Goal: Transaction & Acquisition: Book appointment/travel/reservation

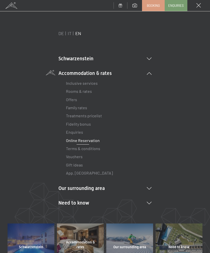
click at [148, 200] on li "Need to know Location & arrival Pay online Webcam & weather Download" at bounding box center [104, 202] width 93 height 7
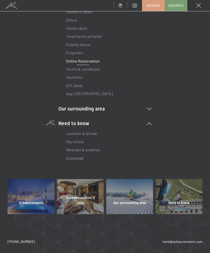
scroll to position [79, 0]
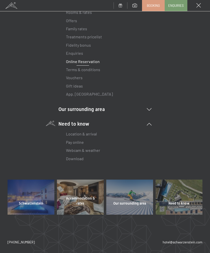
click at [89, 135] on link "Location & arrival" at bounding box center [81, 133] width 31 height 5
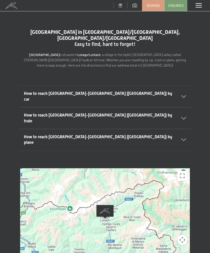
click at [173, 129] on div "How to reach [GEOGRAPHIC_DATA]-[GEOGRAPHIC_DATA] ([GEOGRAPHIC_DATA]) by plane" at bounding box center [105, 139] width 162 height 21
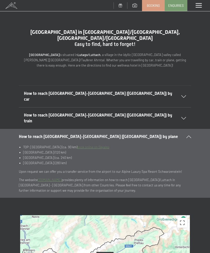
click at [183, 117] on icon at bounding box center [183, 118] width 5 height 3
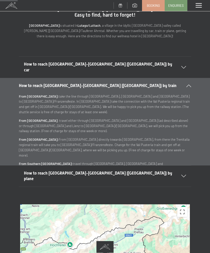
scroll to position [29, 0]
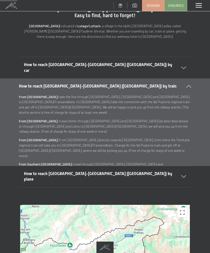
click at [177, 247] on div at bounding box center [105, 255] width 170 height 101
click at [178, 248] on div at bounding box center [105, 255] width 170 height 101
click at [176, 247] on div at bounding box center [105, 255] width 170 height 101
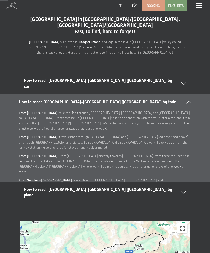
scroll to position [13, 0]
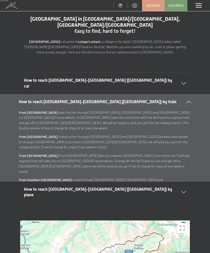
click at [188, 100] on icon at bounding box center [188, 101] width 5 height 3
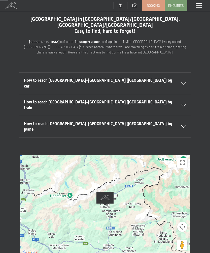
click at [183, 82] on icon at bounding box center [183, 83] width 5 height 3
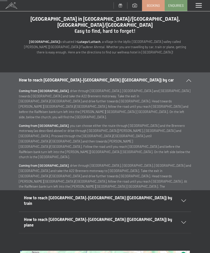
click at [155, 6] on span "Booking" at bounding box center [153, 5] width 13 height 5
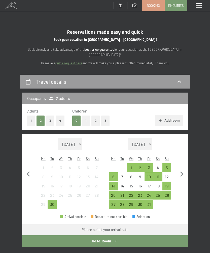
click at [180, 170] on icon "button" at bounding box center [182, 174] width 11 height 11
select select "2025-10-01"
select select "2025-11-01"
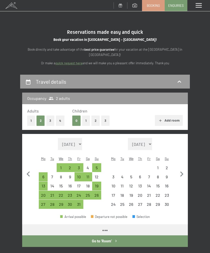
click at [180, 171] on icon "button" at bounding box center [182, 174] width 11 height 11
select select "2025-11-01"
select select "2025-12-01"
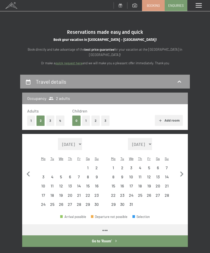
select select "2025-11-01"
select select "2025-12-01"
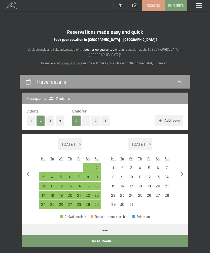
click at [182, 171] on icon "button" at bounding box center [181, 173] width 3 height 5
select select "2025-12-01"
select select "2026-01-01"
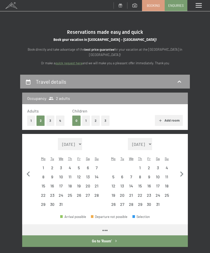
select select "2025-12-01"
select select "2026-01-01"
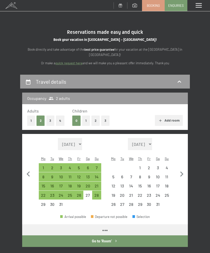
click at [182, 171] on icon "button" at bounding box center [181, 173] width 3 height 5
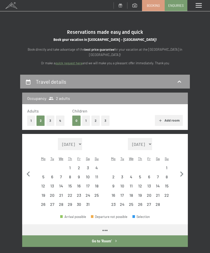
select select "2026-01-01"
select select "2026-02-01"
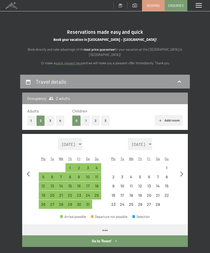
click at [180, 172] on icon "button" at bounding box center [182, 174] width 11 height 11
select select "2026-02-01"
select select "2026-03-01"
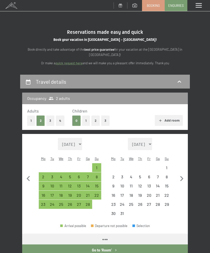
click at [179, 174] on icon "button" at bounding box center [182, 178] width 11 height 11
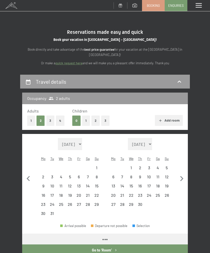
select select "2026-03-01"
select select "2026-04-01"
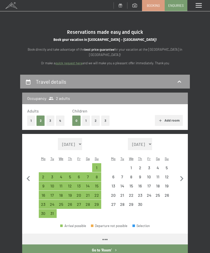
select select "2026-03-01"
select select "2026-04-01"
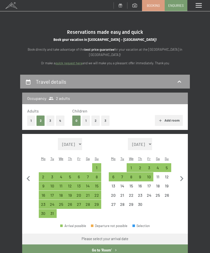
click at [179, 174] on icon "button" at bounding box center [182, 178] width 11 height 11
select select "2026-04-01"
select select "2026-05-01"
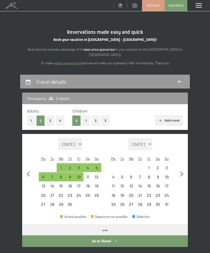
select select "2026-04-01"
select select "2026-05-01"
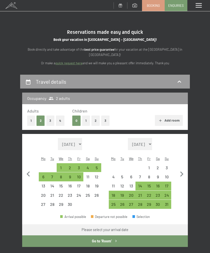
click at [181, 171] on icon "button" at bounding box center [182, 174] width 11 height 11
select select "2026-05-01"
select select "2026-06-01"
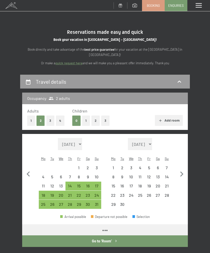
select select "2026-05-01"
select select "2026-06-01"
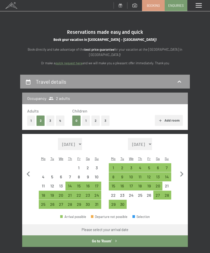
click at [181, 172] on icon "button" at bounding box center [181, 173] width 3 height 5
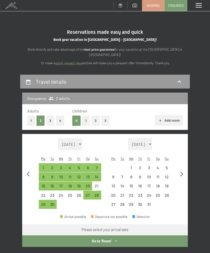
select select "2026-06-01"
select select "2026-07-01"
select select "2026-06-01"
select select "2026-07-01"
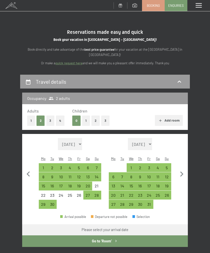
click at [180, 169] on icon "button" at bounding box center [182, 174] width 11 height 11
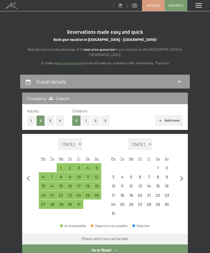
select select "2026-07-01"
select select "2026-08-01"
select select "2026-07-01"
select select "2026-08-01"
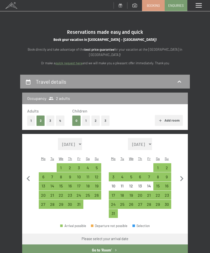
click at [179, 173] on icon "button" at bounding box center [182, 178] width 11 height 11
select select "2026-08-01"
select select "2026-09-01"
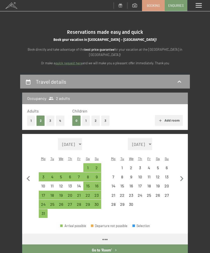
select select "2026-08-01"
select select "2026-09-01"
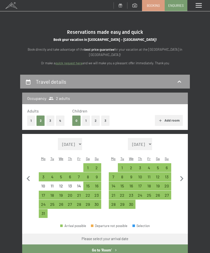
click at [124, 165] on div "1" at bounding box center [122, 169] width 8 height 8
select select "2026-08-01"
select select "2026-09-01"
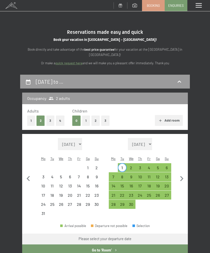
click at [158, 165] on div "5" at bounding box center [158, 169] width 8 height 8
select select "2026-08-01"
select select "2026-09-01"
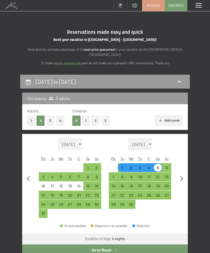
click at [111, 244] on button "Go to ‘Room’" at bounding box center [105, 250] width 166 height 12
select select "2026-08-01"
select select "2026-09-01"
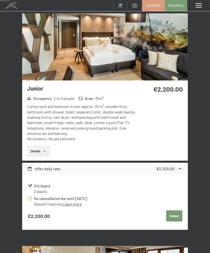
scroll to position [121, 0]
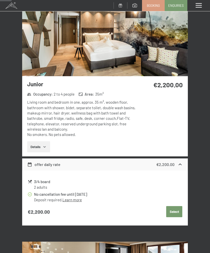
click at [76, 198] on link "Learn more" at bounding box center [71, 199] width 19 height 5
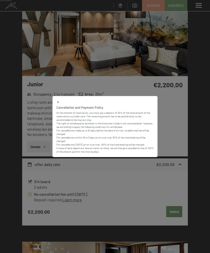
click at [59, 108] on div "Cancellation and Payment Policy At the moment of reservation, you must pay a de…" at bounding box center [105, 126] width 105 height 61
click at [60, 104] on icon at bounding box center [58, 102] width 4 height 4
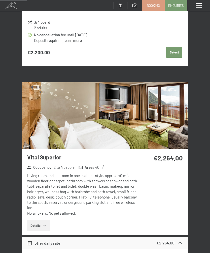
scroll to position [280, 0]
click at [45, 223] on icon "button" at bounding box center [45, 225] width 4 height 4
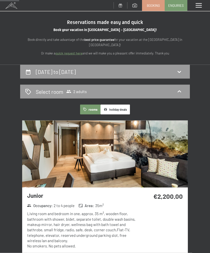
scroll to position [0, 0]
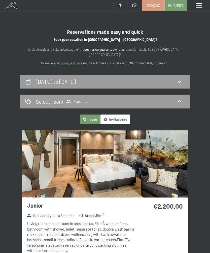
click at [178, 81] on icon at bounding box center [179, 82] width 6 height 6
select select "2026-08-01"
select select "2026-09-01"
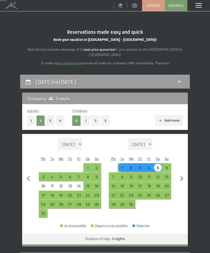
scroll to position [74, 0]
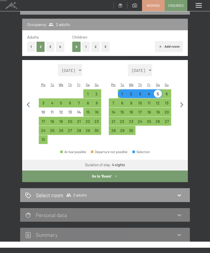
click at [42, 137] on div "31" at bounding box center [43, 141] width 8 height 8
select select "2026-08-01"
select select "2026-09-01"
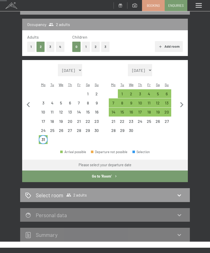
click at [169, 92] on div "6" at bounding box center [167, 96] width 8 height 8
select select "2026-08-01"
select select "2026-09-01"
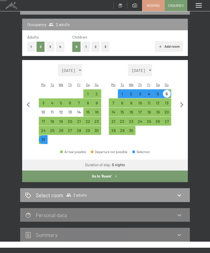
click at [165, 170] on button "Go to ‘Room’" at bounding box center [105, 176] width 166 height 12
select select "2026-08-01"
select select "2026-09-01"
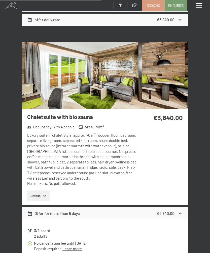
scroll to position [1111, 0]
